Goal: Obtain resource: Download file/media

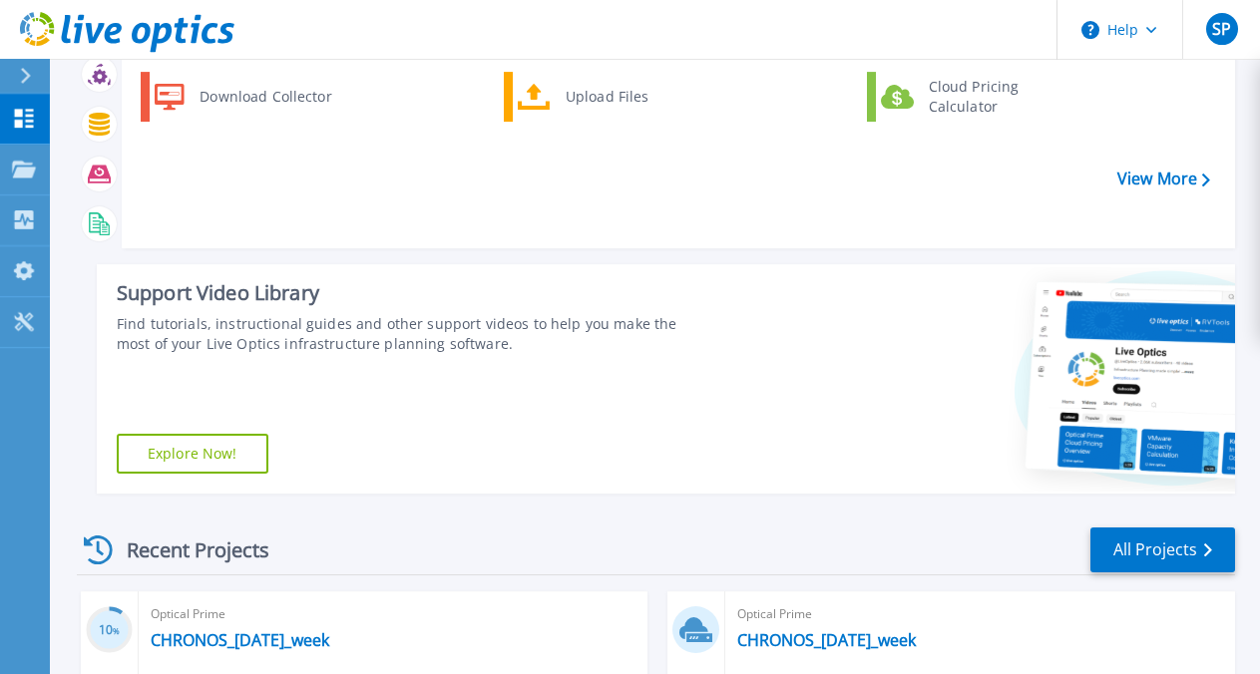
scroll to position [115, 0]
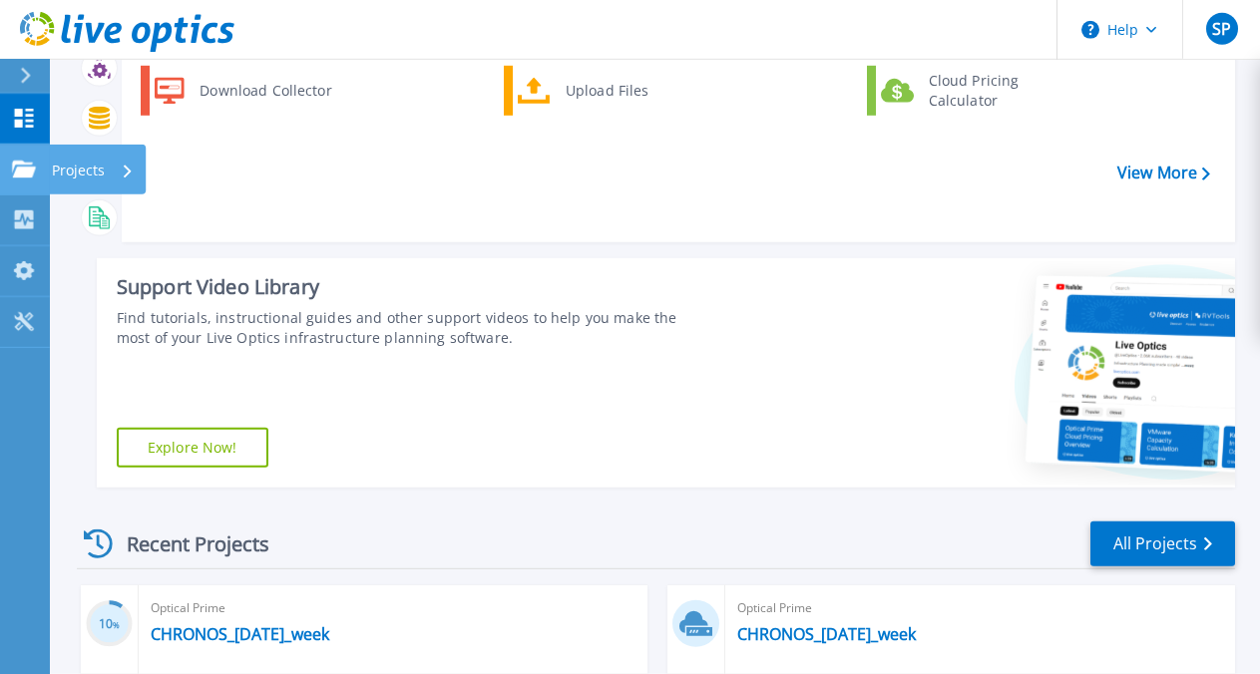
click at [17, 156] on link "Projects Projects" at bounding box center [25, 170] width 50 height 51
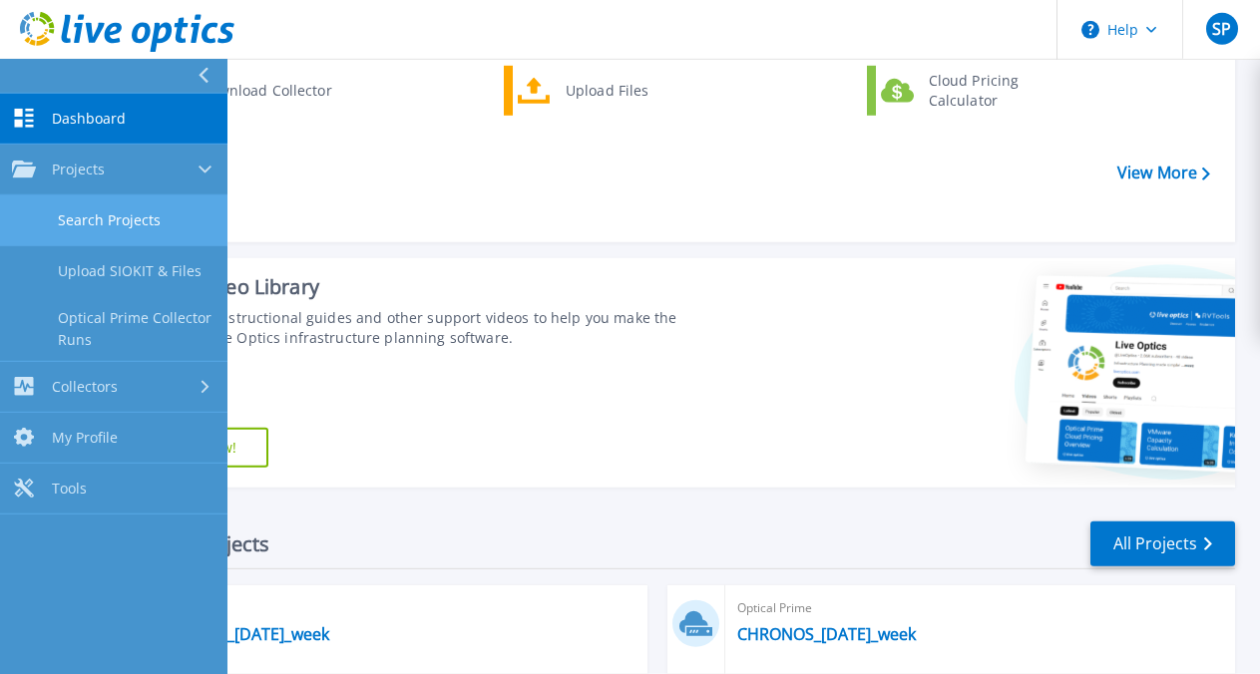
click at [116, 208] on link "Search Projects" at bounding box center [113, 220] width 227 height 51
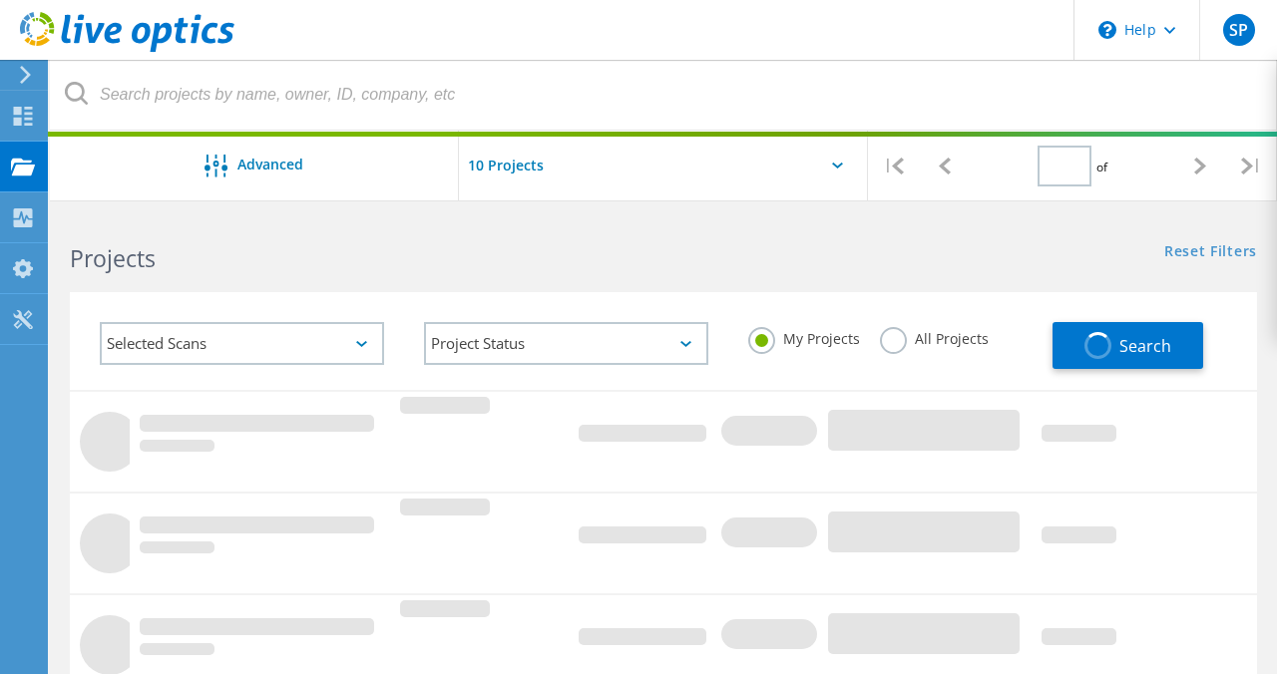
type input "1"
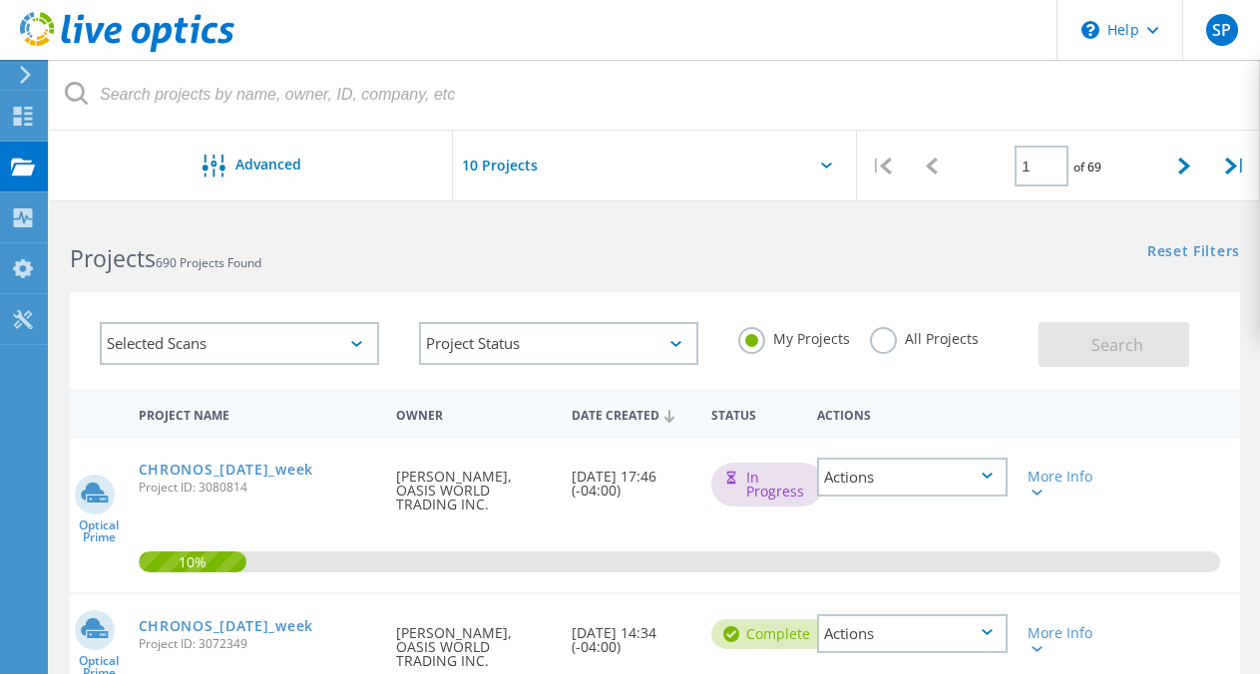
click at [606, 266] on h2 "Projects 690 Projects Found" at bounding box center [352, 258] width 564 height 33
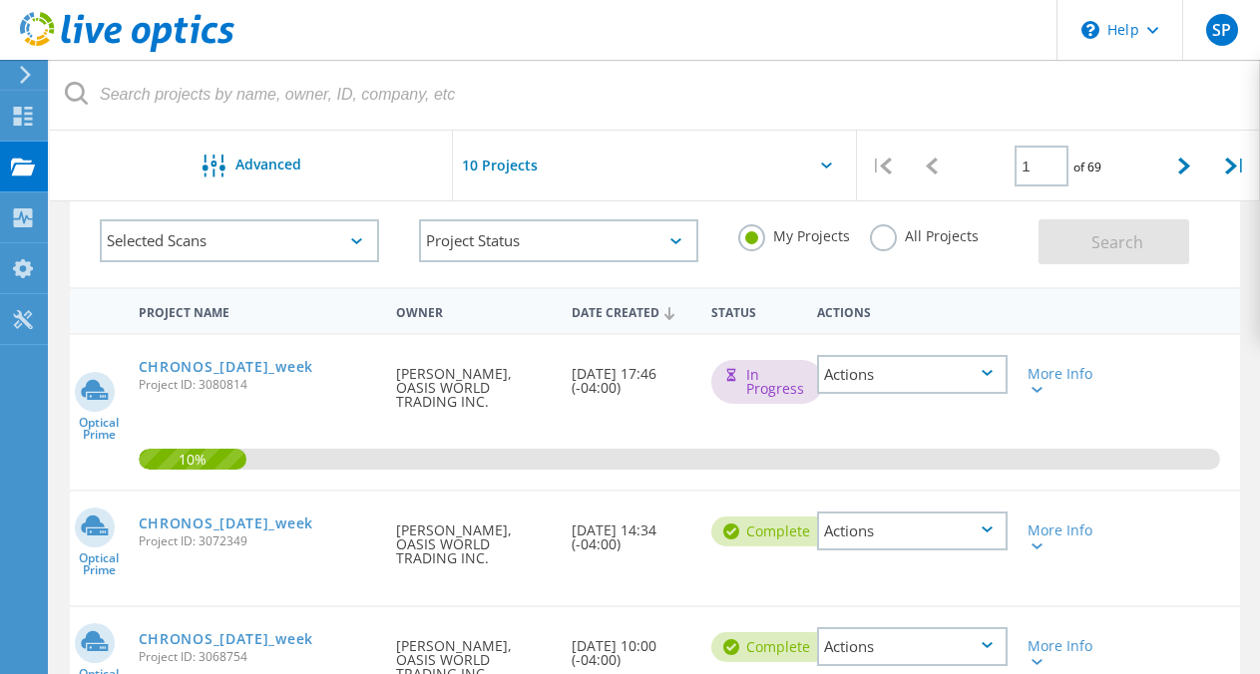
scroll to position [96, 0]
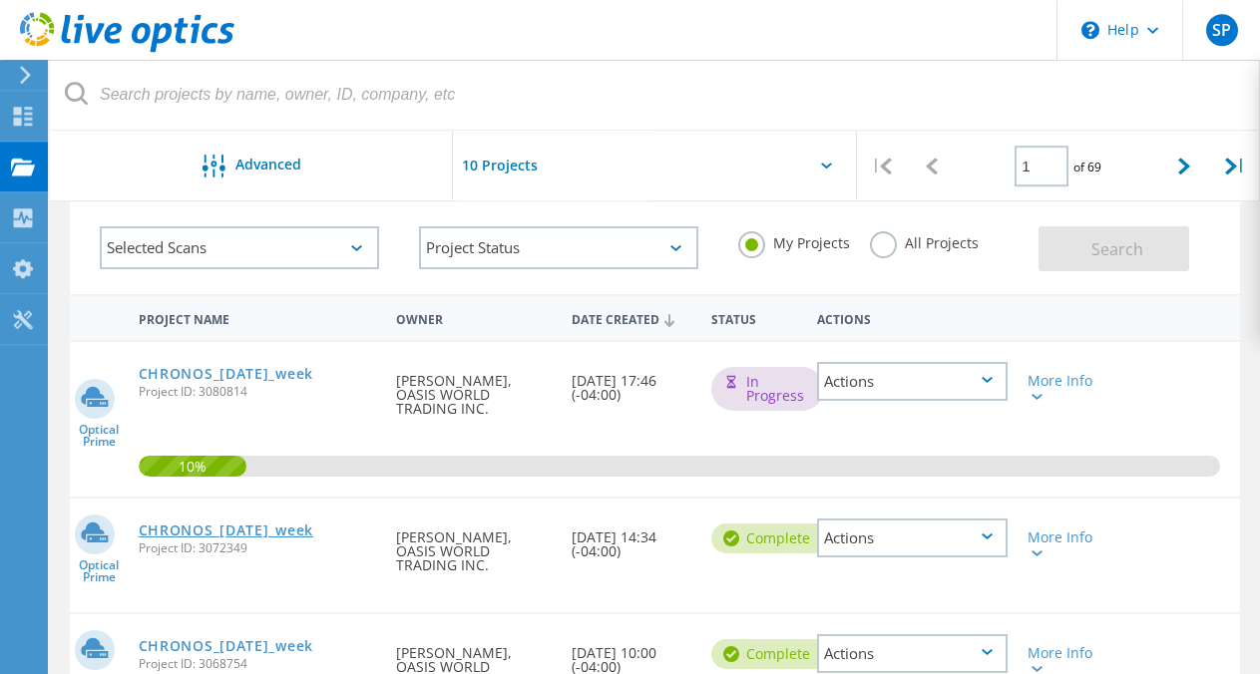
click at [301, 524] on link "CHRONOS_[DATE]_week" at bounding box center [226, 531] width 175 height 14
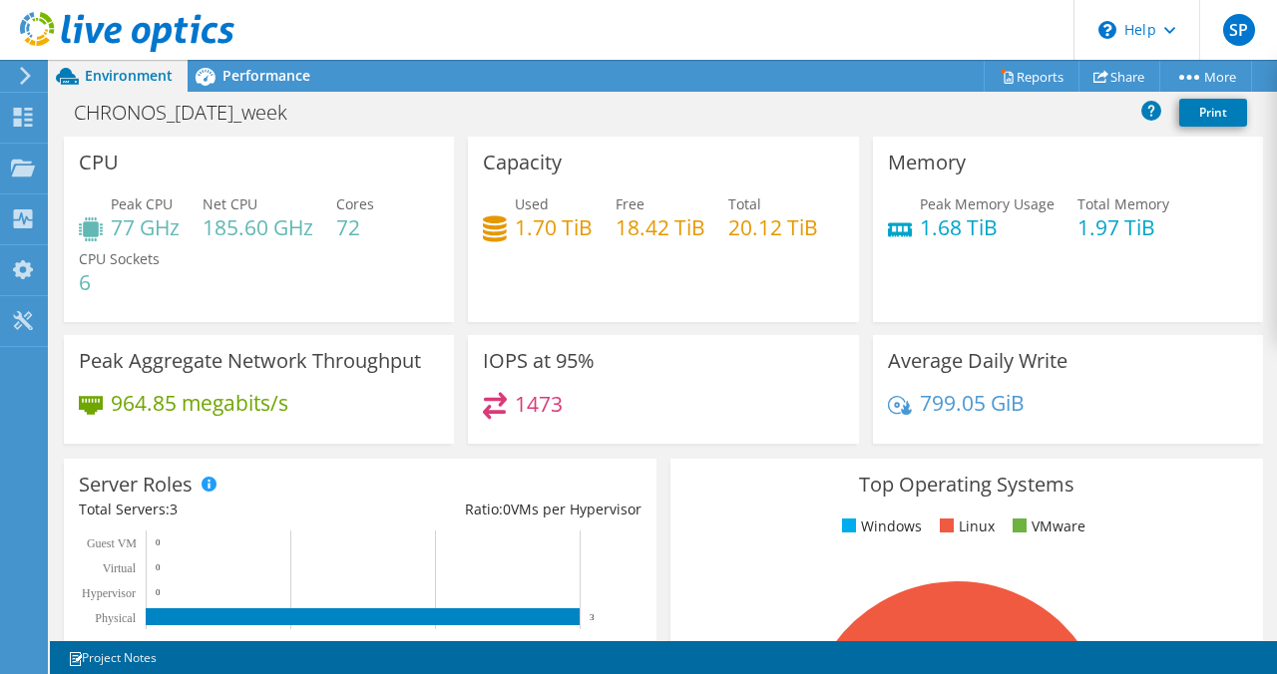
click at [1179, 209] on div "Peak Memory Usage 1.68 TiB Total Memory 1.97 TiB" at bounding box center [1068, 225] width 360 height 65
click at [1007, 82] on link "Reports" at bounding box center [1031, 76] width 96 height 31
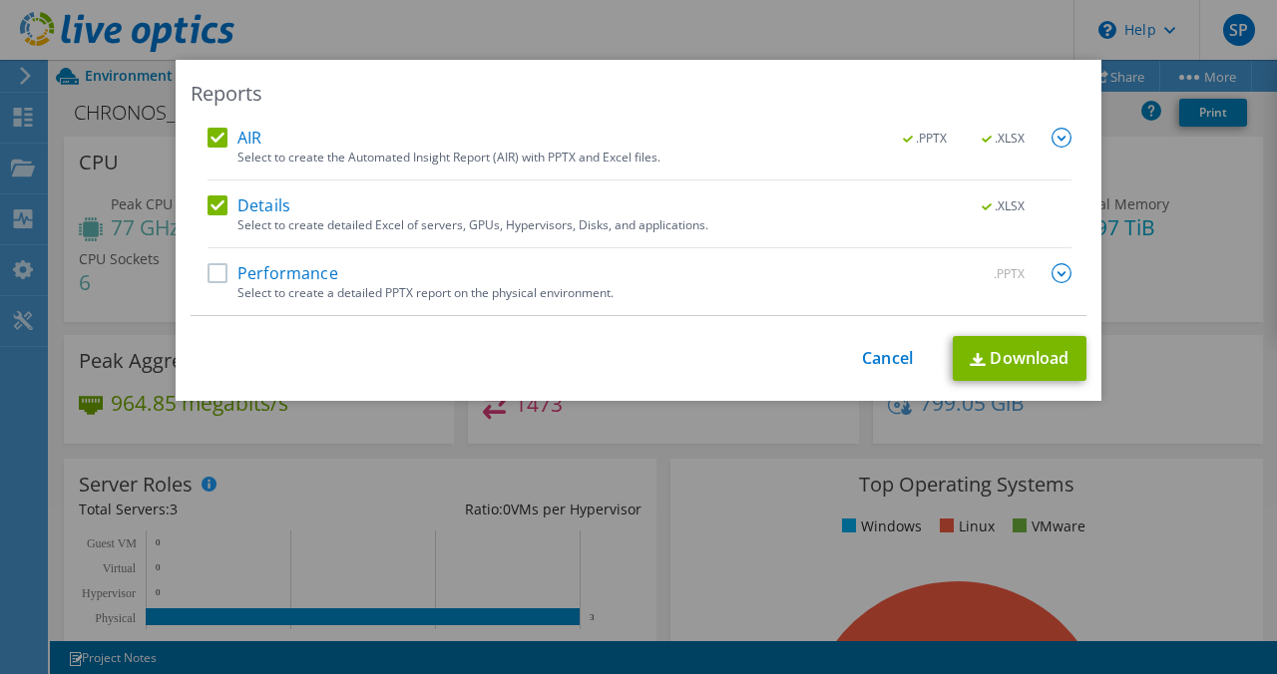
click at [208, 138] on label "AIR" at bounding box center [234, 138] width 54 height 20
click at [0, 0] on input "AIR" at bounding box center [0, 0] width 0 height 0
click at [207, 274] on label "Performance" at bounding box center [272, 273] width 131 height 20
click at [0, 0] on input "Performance" at bounding box center [0, 0] width 0 height 0
click at [1052, 274] on img at bounding box center [1061, 273] width 20 height 20
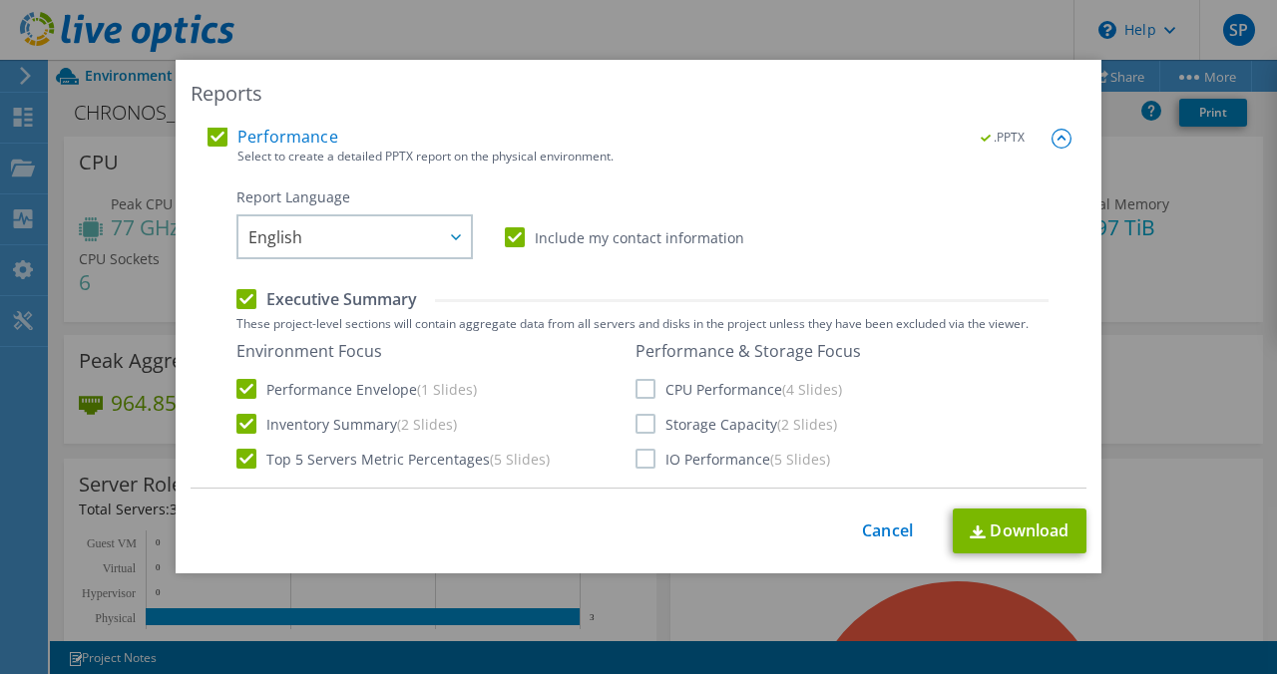
scroll to position [156, 0]
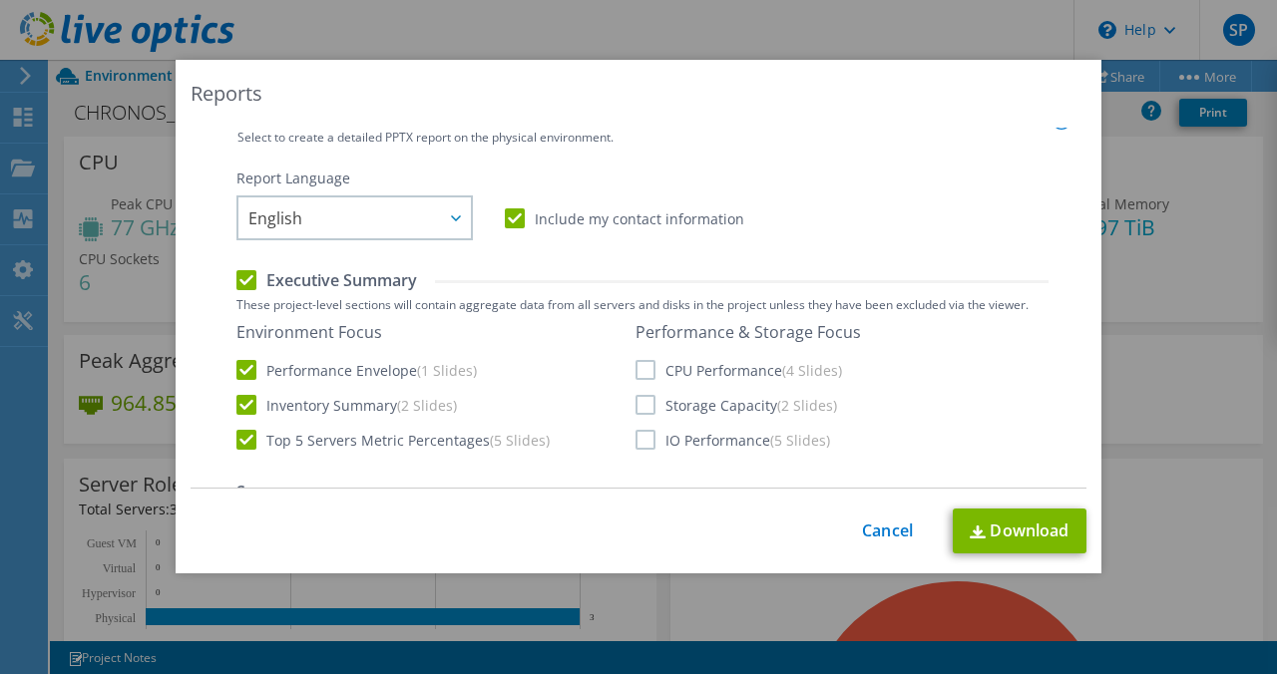
click at [640, 359] on div "Performance & Storage Focus CPU Performance (4 Slides) Storage Capacity (2 Slid…" at bounding box center [747, 386] width 225 height 128
click at [637, 408] on label "Storage Capacity (2 Slides)" at bounding box center [735, 405] width 201 height 20
click at [0, 0] on input "Storage Capacity (2 Slides)" at bounding box center [0, 0] width 0 height 0
click at [638, 372] on label "CPU Performance (4 Slides)" at bounding box center [738, 370] width 206 height 20
click at [0, 0] on input "CPU Performance (4 Slides)" at bounding box center [0, 0] width 0 height 0
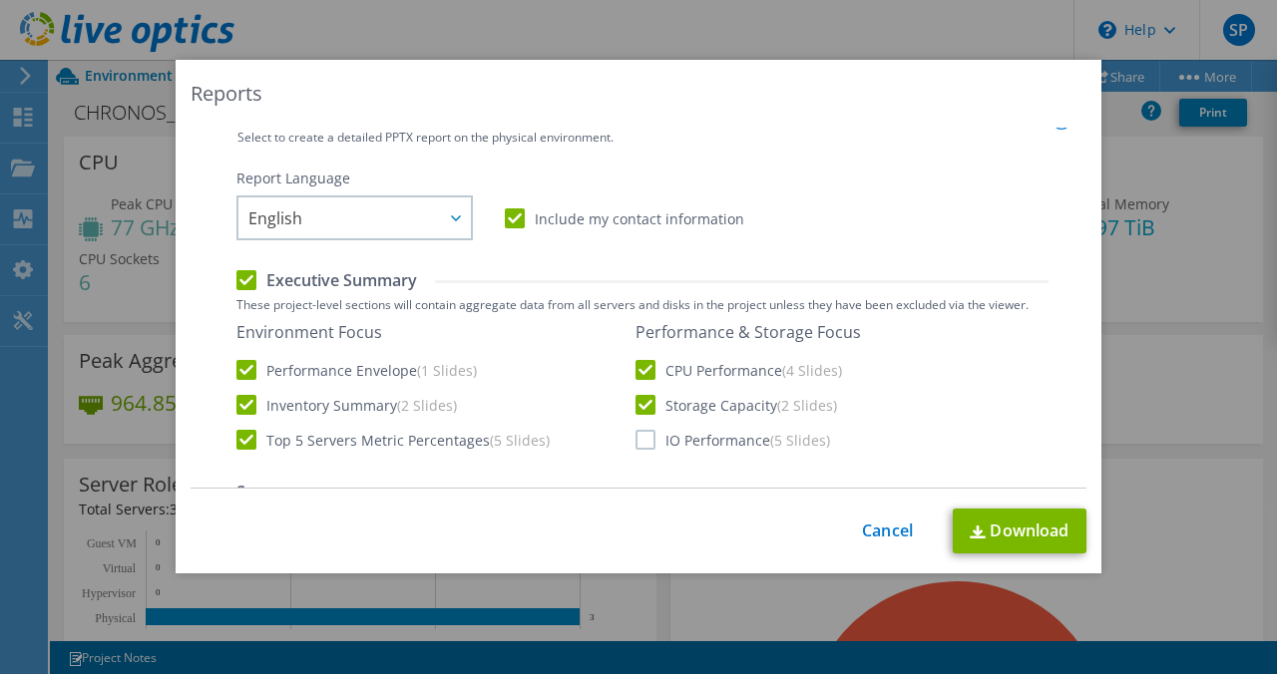
click at [635, 436] on label "IO Performance (5 Slides)" at bounding box center [732, 440] width 194 height 20
click at [0, 0] on input "IO Performance (5 Slides)" at bounding box center [0, 0] width 0 height 0
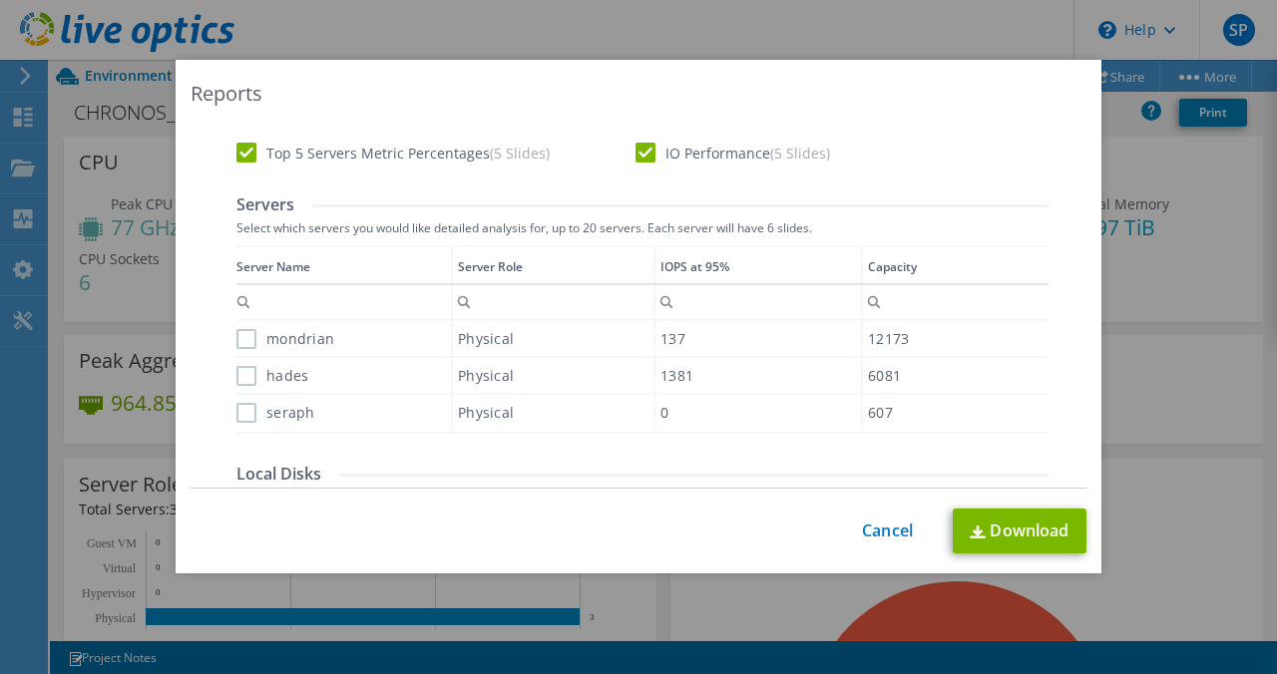
scroll to position [460, 0]
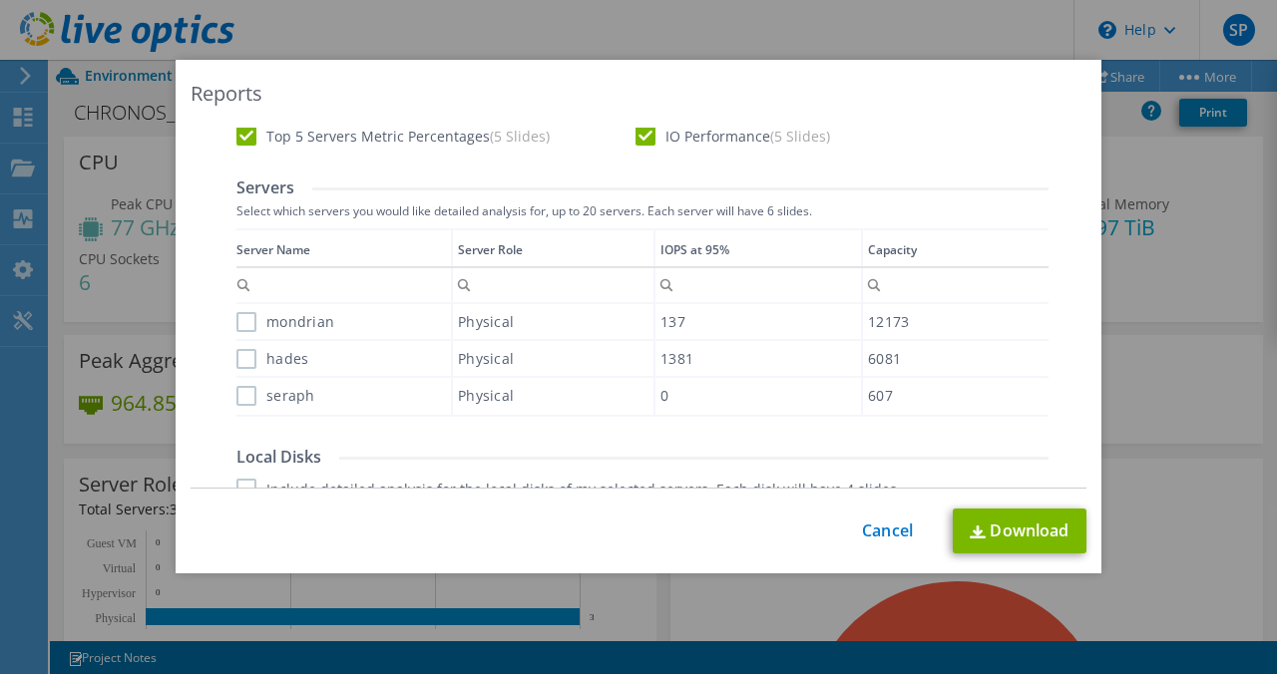
click at [238, 323] on label "mondrian" at bounding box center [285, 322] width 98 height 20
click at [0, 0] on input "mondrian" at bounding box center [0, 0] width 0 height 0
click at [237, 358] on label "hades" at bounding box center [272, 359] width 72 height 20
click at [0, 0] on input "hades" at bounding box center [0, 0] width 0 height 0
click at [238, 400] on label "seraph" at bounding box center [275, 396] width 79 height 20
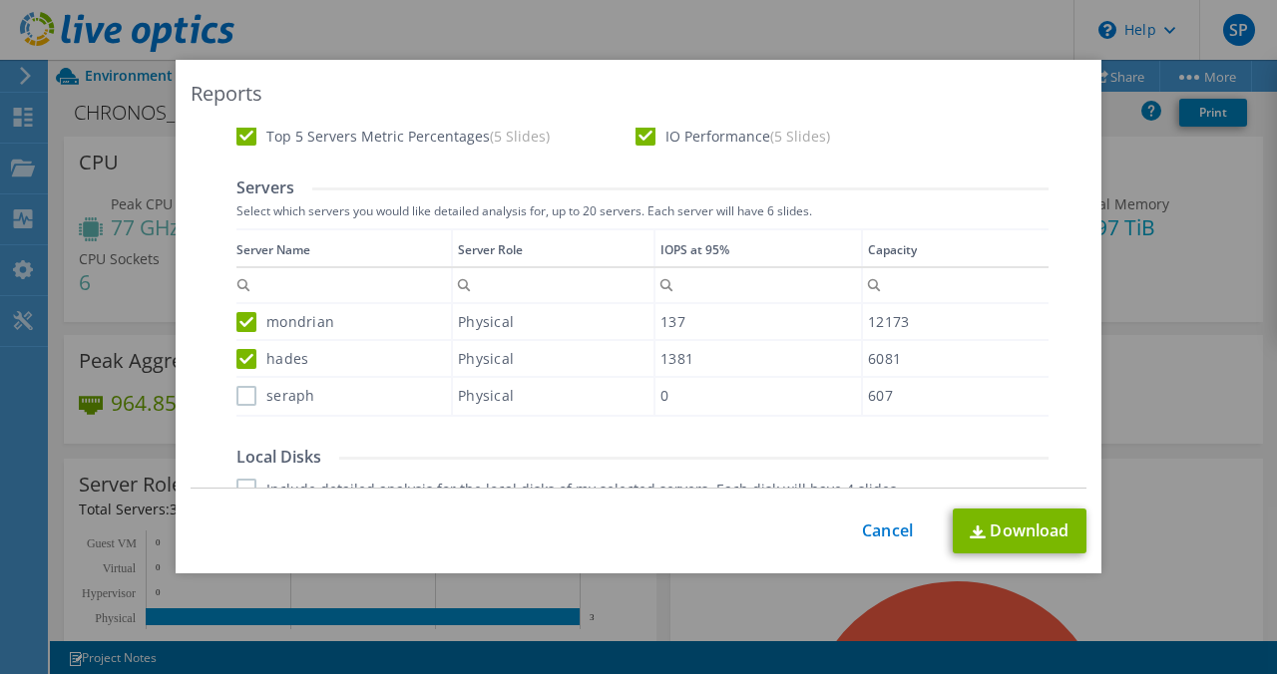
click at [0, 0] on input "seraph" at bounding box center [0, 0] width 0 height 0
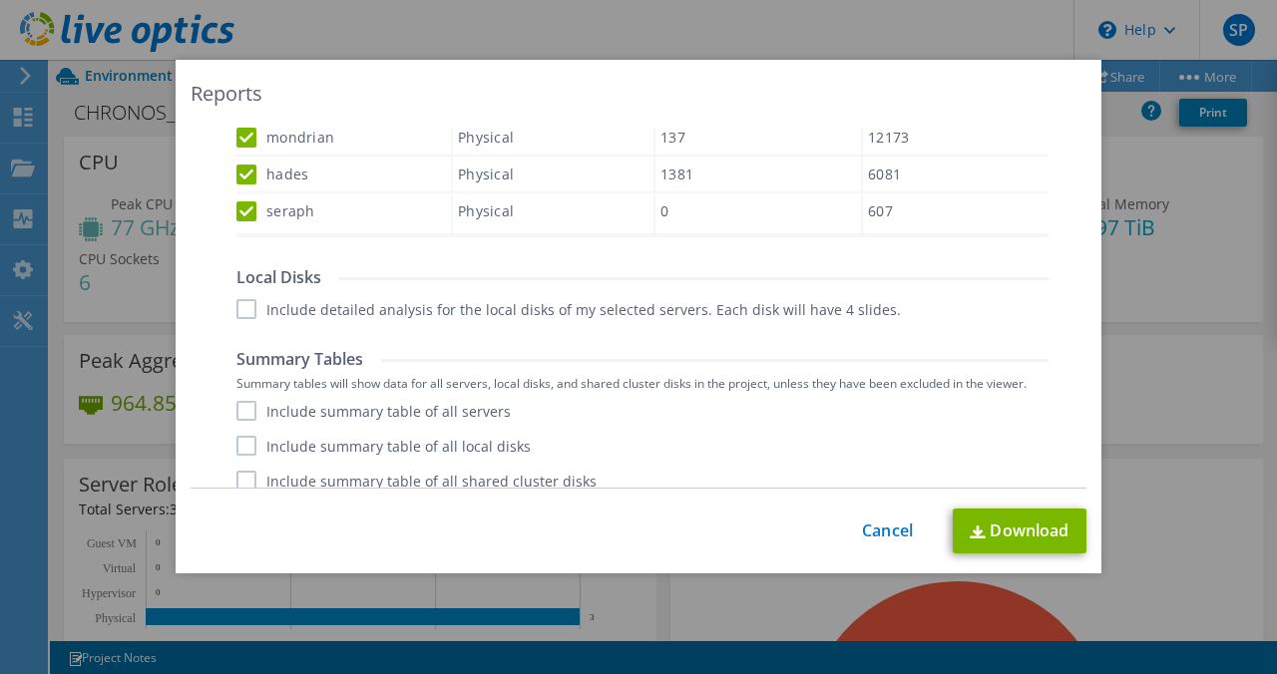
scroll to position [657, 0]
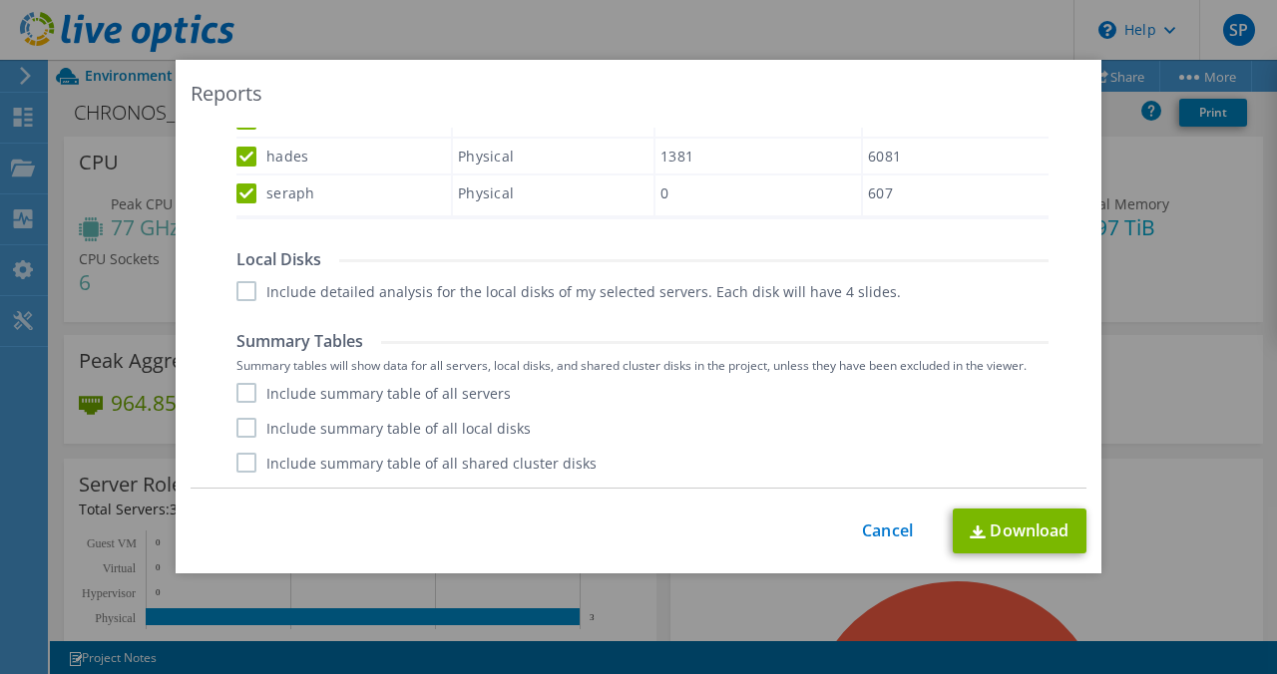
click at [240, 296] on label "Include detailed analysis for the local disks of my selected servers. Each disk…" at bounding box center [568, 291] width 664 height 20
click at [0, 0] on input "Include detailed analysis for the local disks of my selected servers. Each disk…" at bounding box center [0, 0] width 0 height 0
click at [236, 393] on label "Include summary table of all servers" at bounding box center [373, 393] width 274 height 20
click at [0, 0] on input "Include summary table of all servers" at bounding box center [0, 0] width 0 height 0
click at [240, 432] on label "Include summary table of all local disks" at bounding box center [383, 428] width 294 height 20
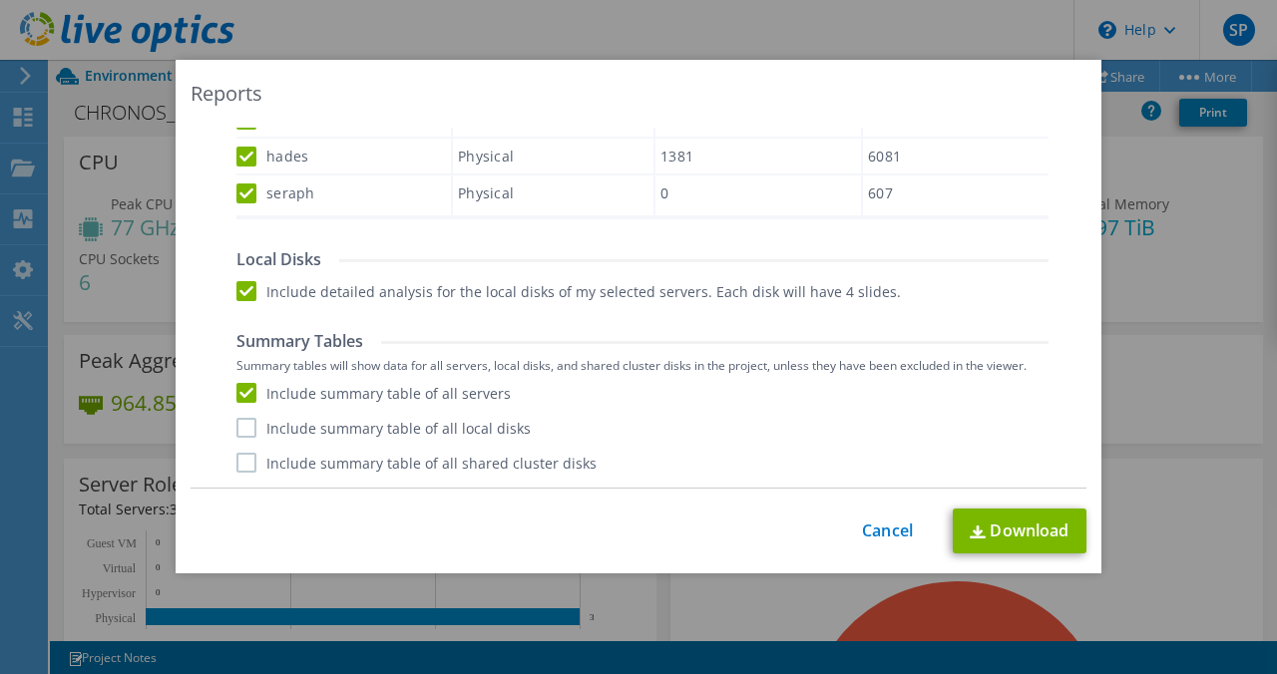
click at [0, 0] on input "Include summary table of all local disks" at bounding box center [0, 0] width 0 height 0
click at [240, 463] on label "Include summary table of all shared cluster disks" at bounding box center [416, 463] width 360 height 20
click at [0, 0] on input "Include summary table of all shared cluster disks" at bounding box center [0, 0] width 0 height 0
click at [1012, 523] on link "Download" at bounding box center [1019, 531] width 134 height 45
click at [793, 527] on div "This process may take a while, please wait... Cancel Download" at bounding box center [638, 531] width 896 height 45
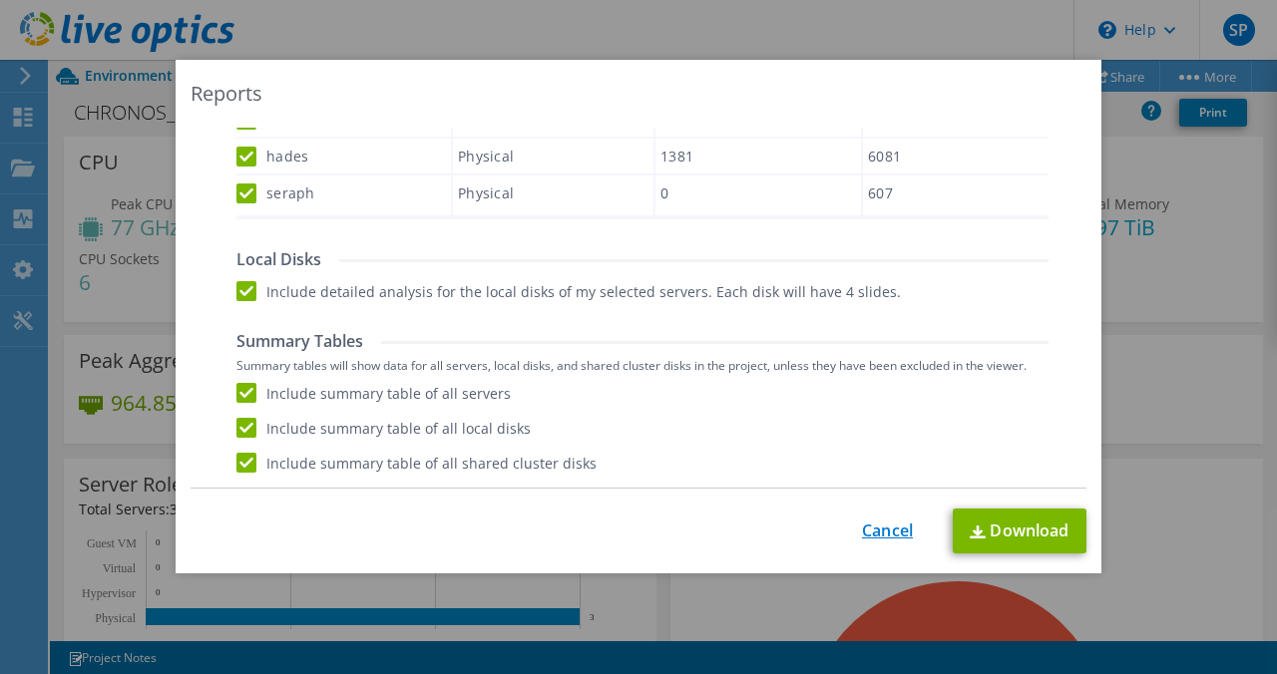
click at [891, 535] on link "Cancel" at bounding box center [887, 531] width 51 height 19
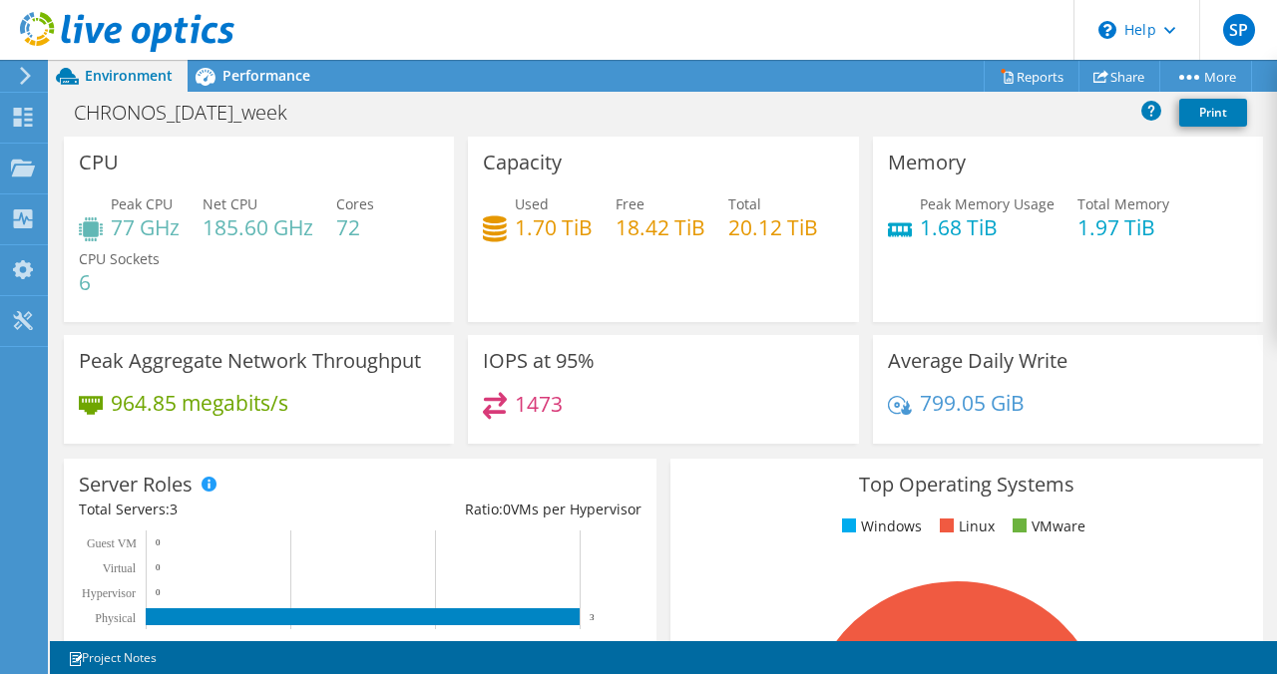
click at [1147, 402] on div "799.05 GiB" at bounding box center [1068, 413] width 360 height 42
